Goal: Check status: Check status

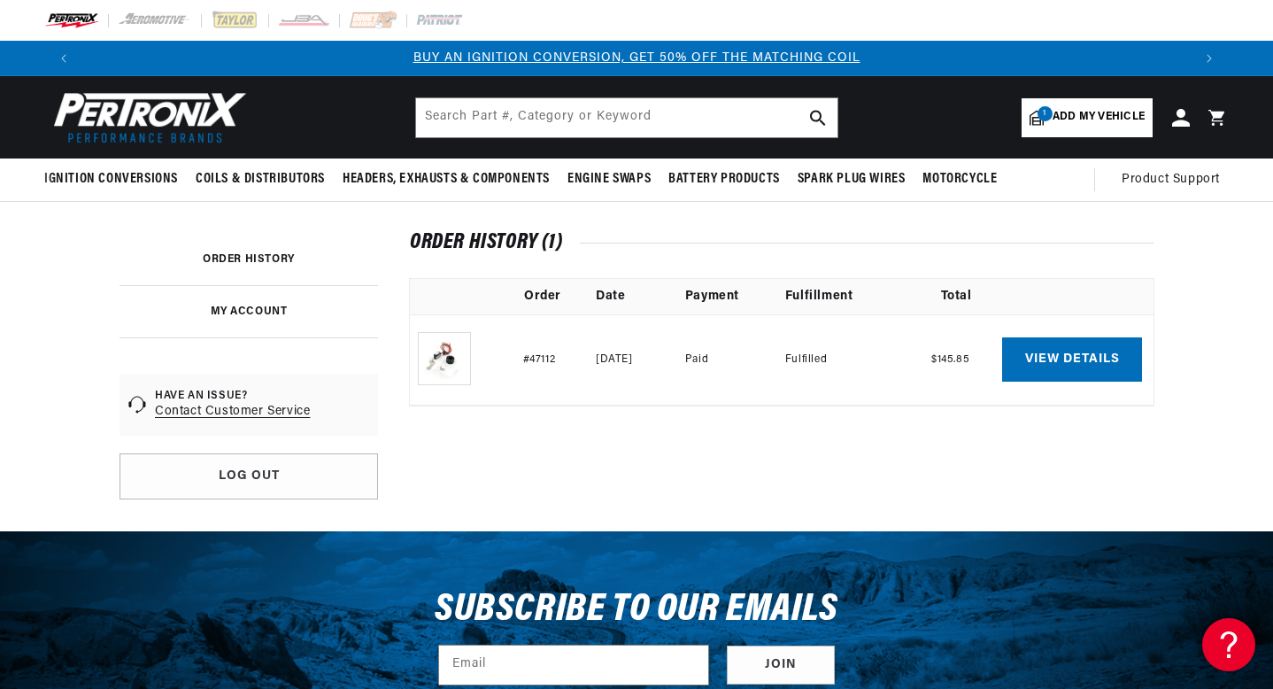
click at [1089, 382] on td "View details" at bounding box center [1077, 359] width 151 height 91
click at [1084, 358] on link "View details" at bounding box center [1072, 359] width 140 height 44
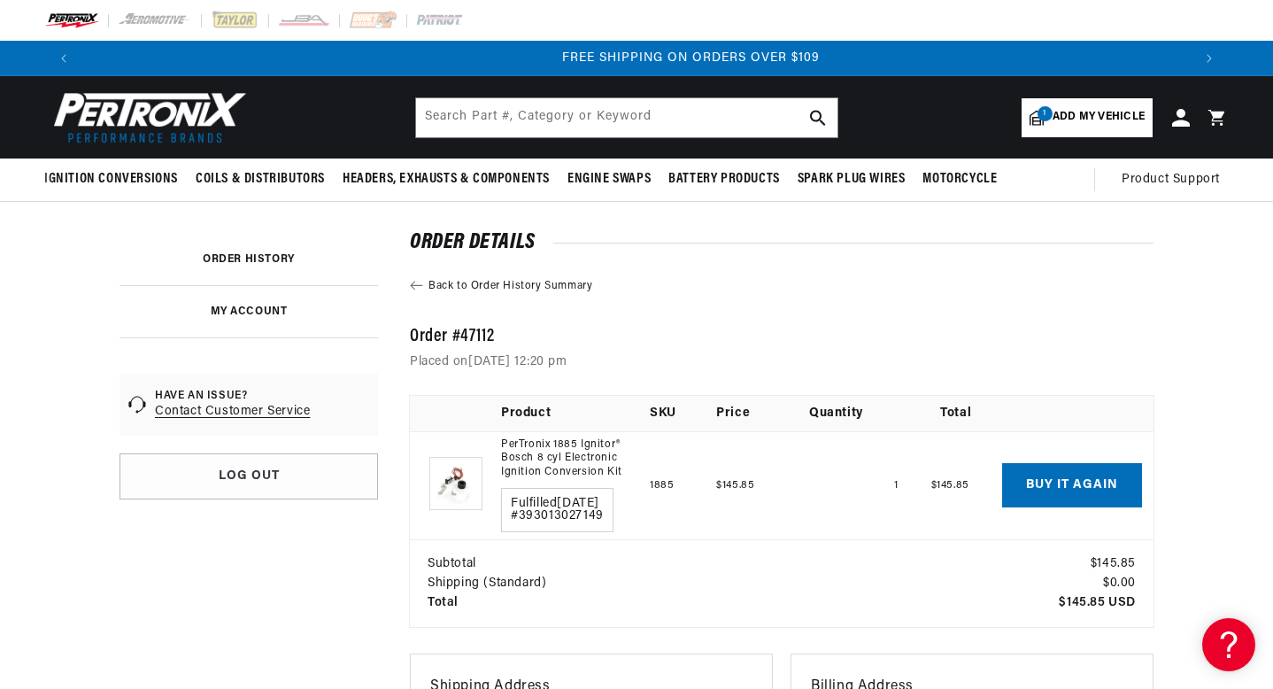
scroll to position [0, 2211]
